Goal: Navigation & Orientation: Find specific page/section

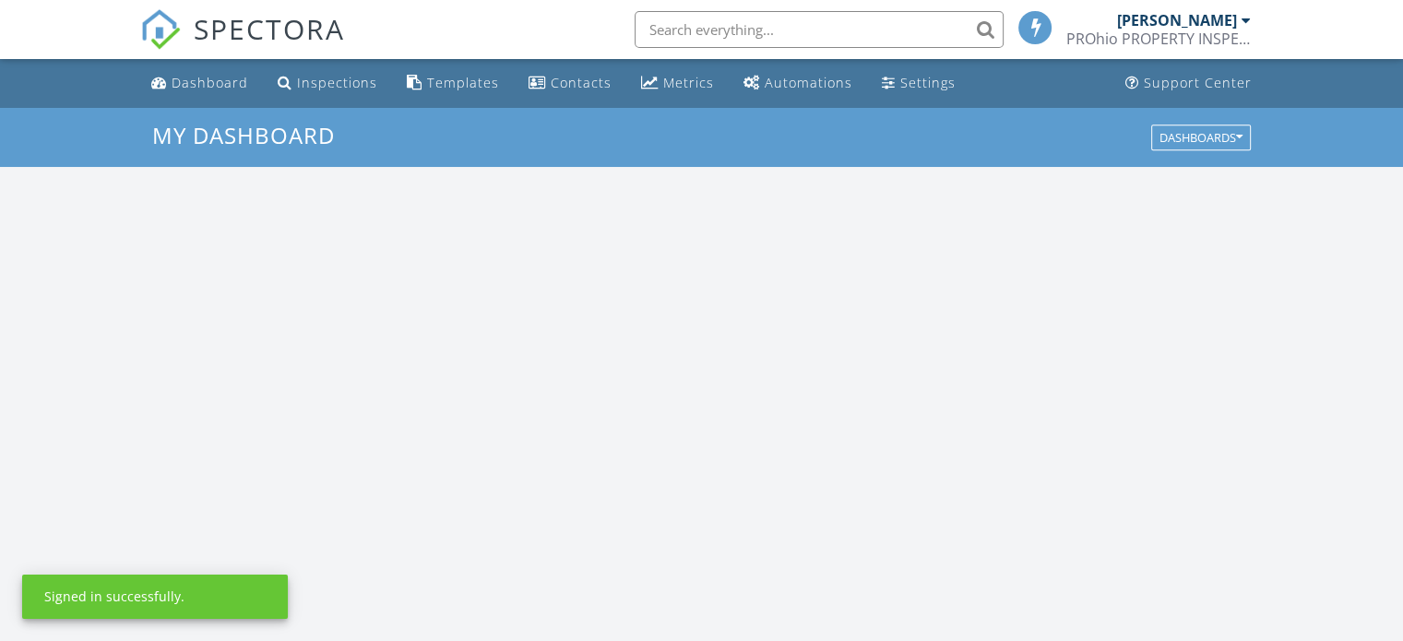
scroll to position [1707, 1431]
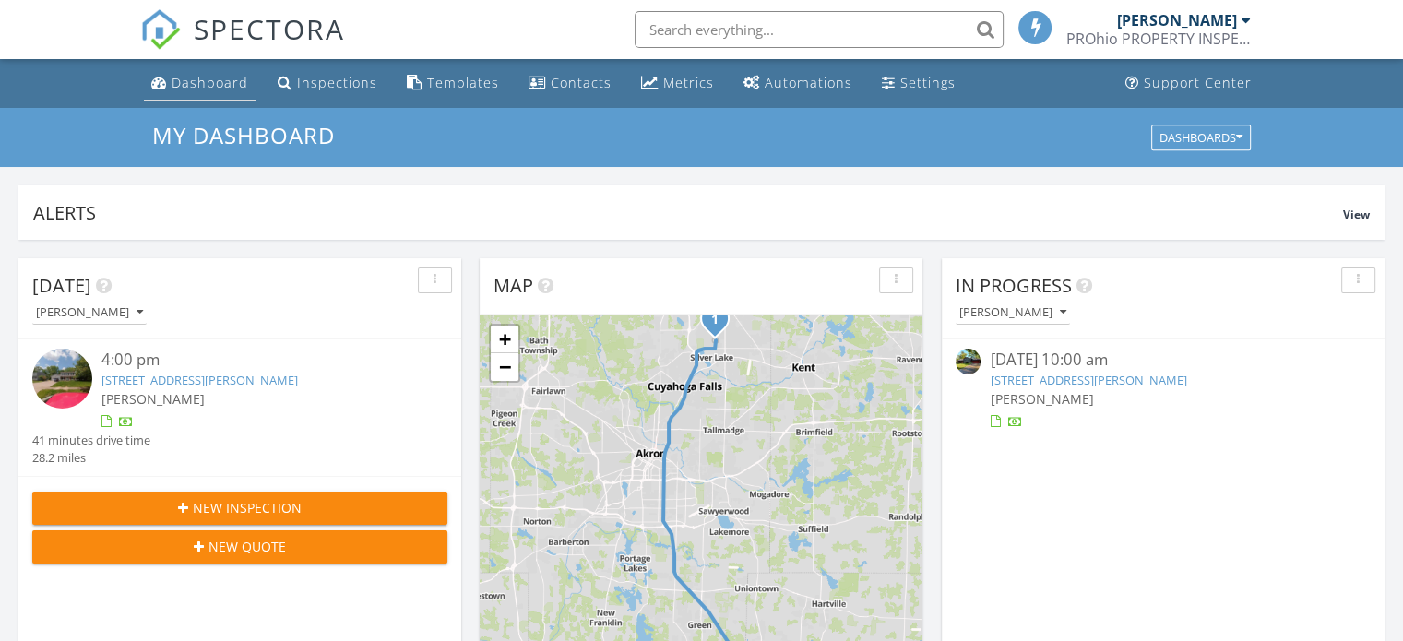
click at [206, 81] on div "Dashboard" at bounding box center [210, 83] width 77 height 18
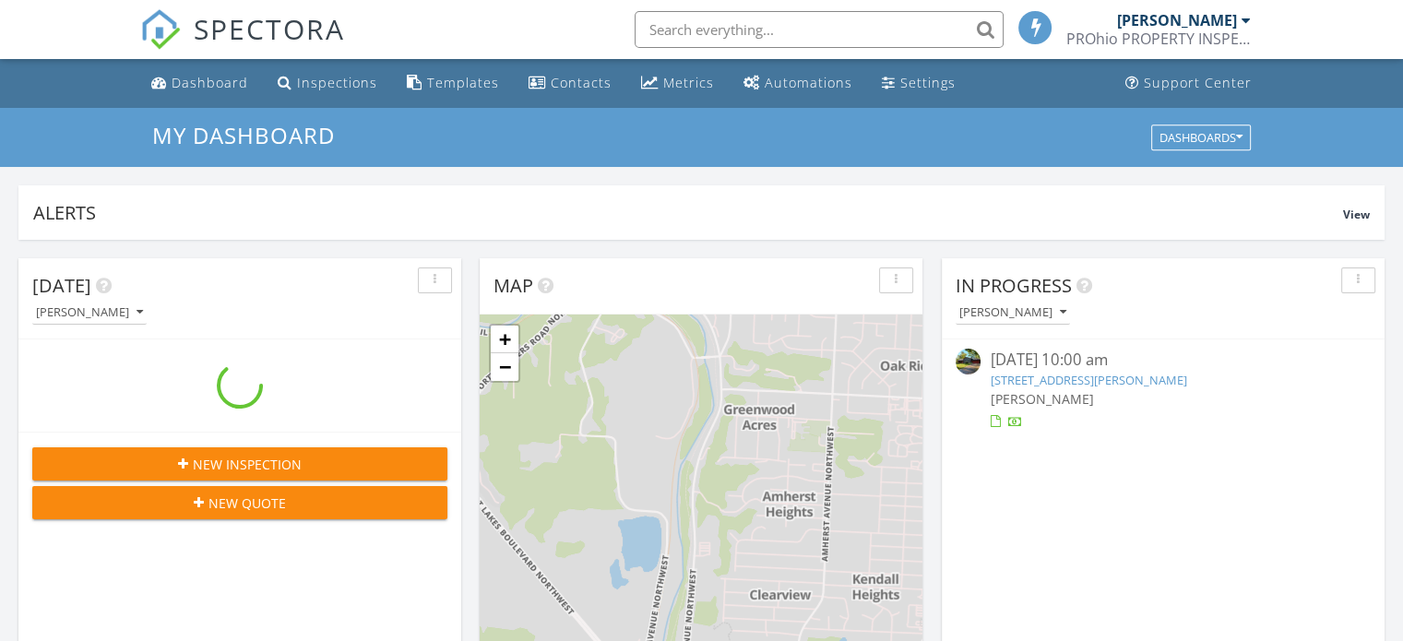
scroll to position [1707, 1431]
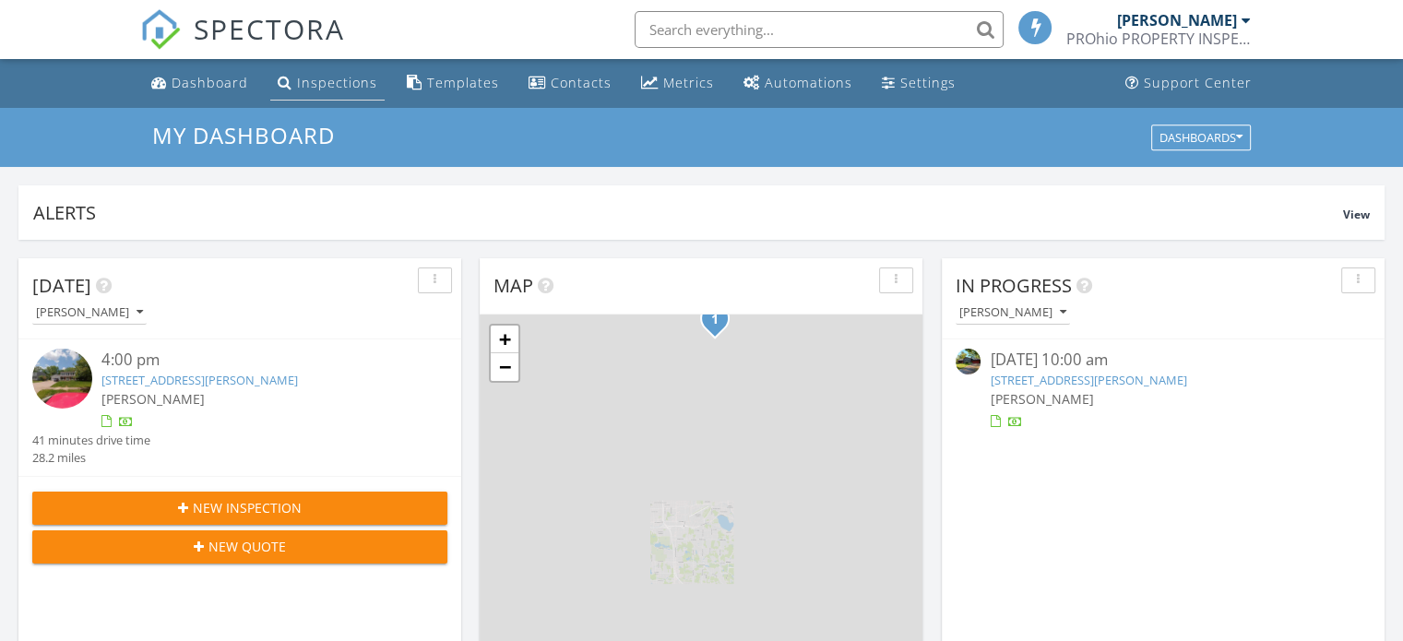
click at [313, 81] on div "Inspections" at bounding box center [337, 83] width 80 height 18
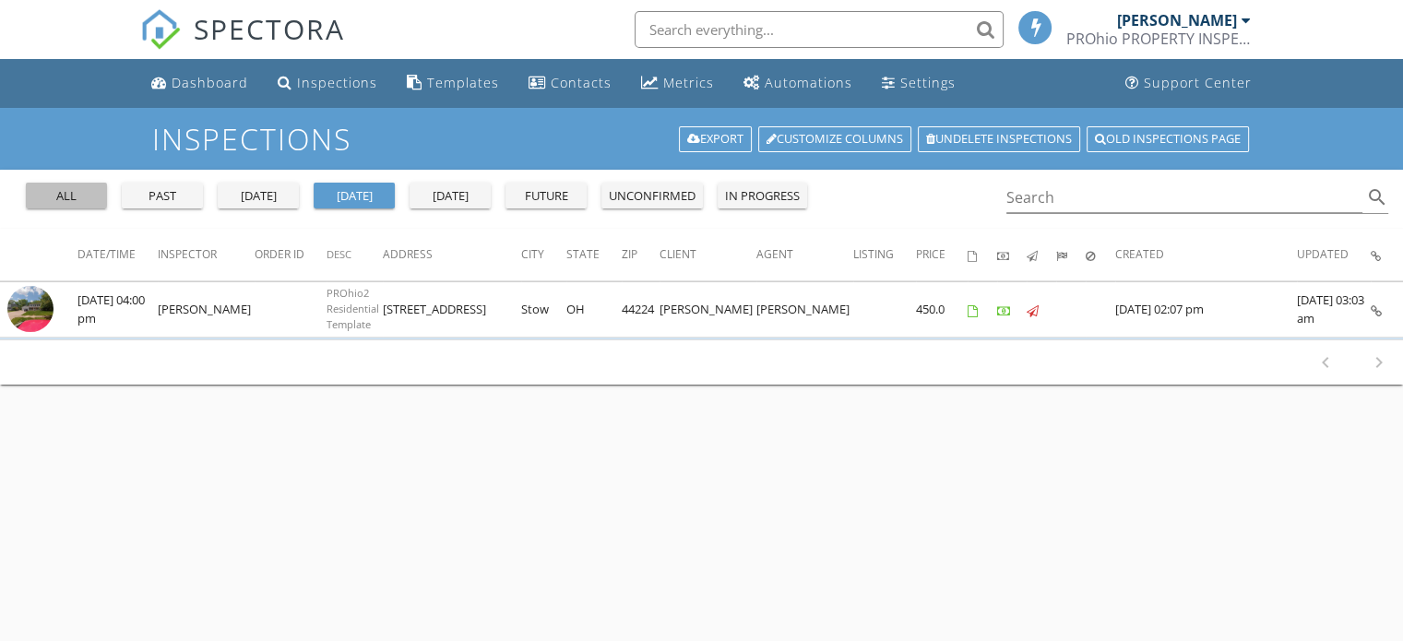
click at [72, 203] on div "all" at bounding box center [66, 196] width 66 height 18
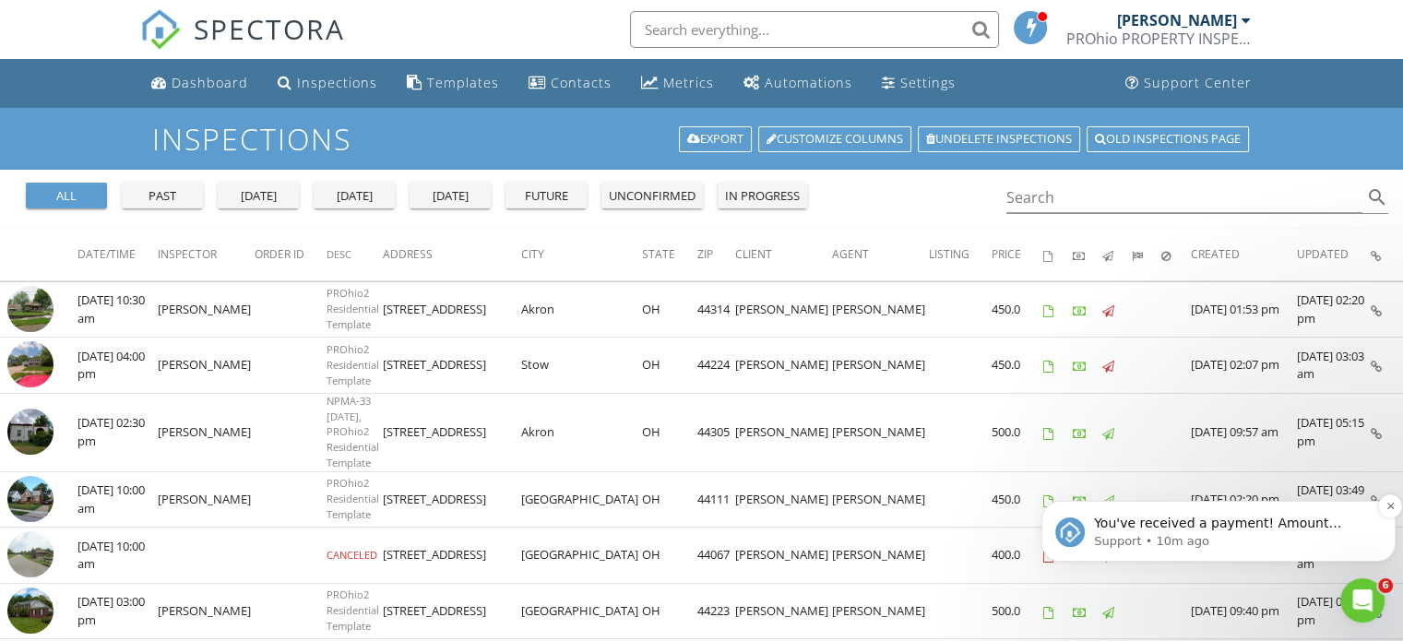
click at [1242, 525] on p "You've received a payment! Amount $450.00 Fee $0.00 Net $450.00 Transaction # p…" at bounding box center [1233, 524] width 279 height 18
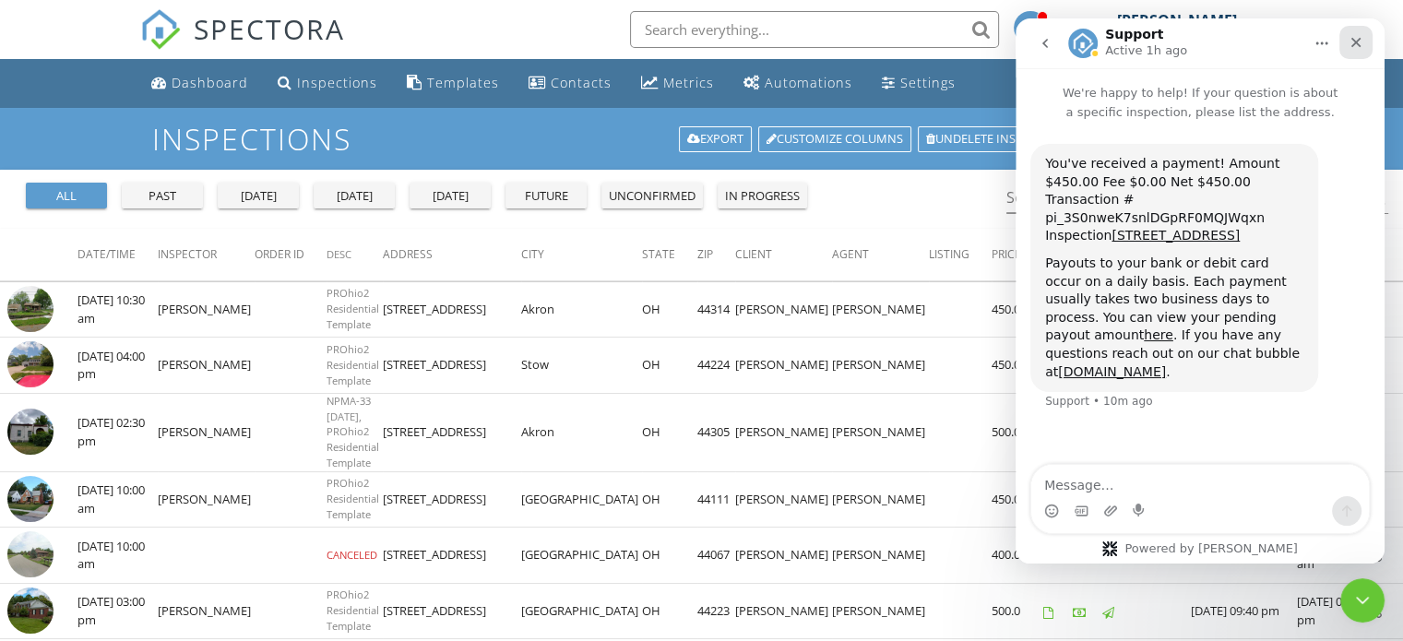
click at [1353, 47] on icon "Close" at bounding box center [1355, 42] width 15 height 15
